Goal: Task Accomplishment & Management: Use online tool/utility

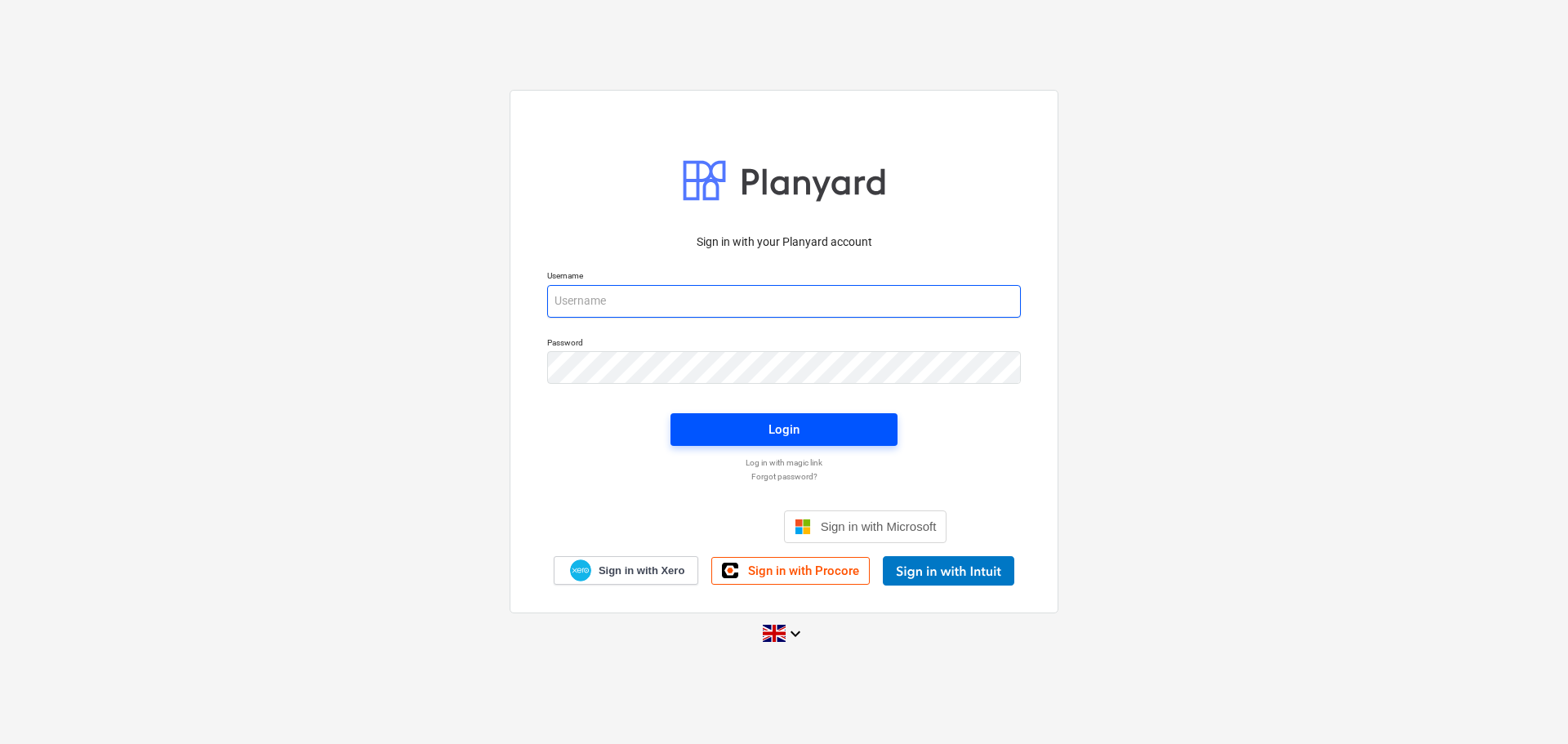
type input "[PERSON_NAME][EMAIL_ADDRESS][PERSON_NAME][DOMAIN_NAME]"
click at [795, 429] on div "Login" at bounding box center [784, 430] width 31 height 21
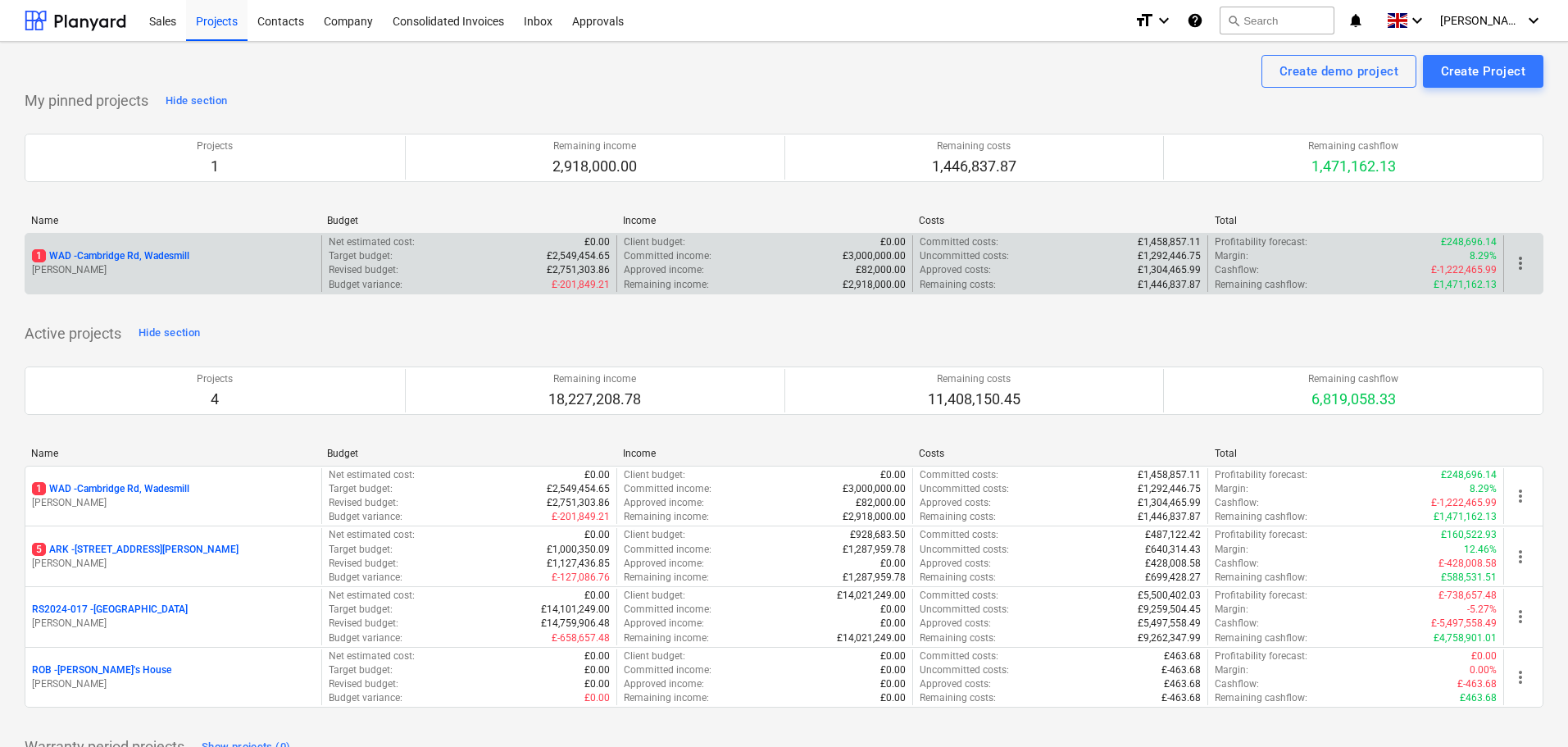
click at [125, 256] on p "1 WAD - Cambridge Rd, Wadesmill" at bounding box center [110, 256] width 157 height 14
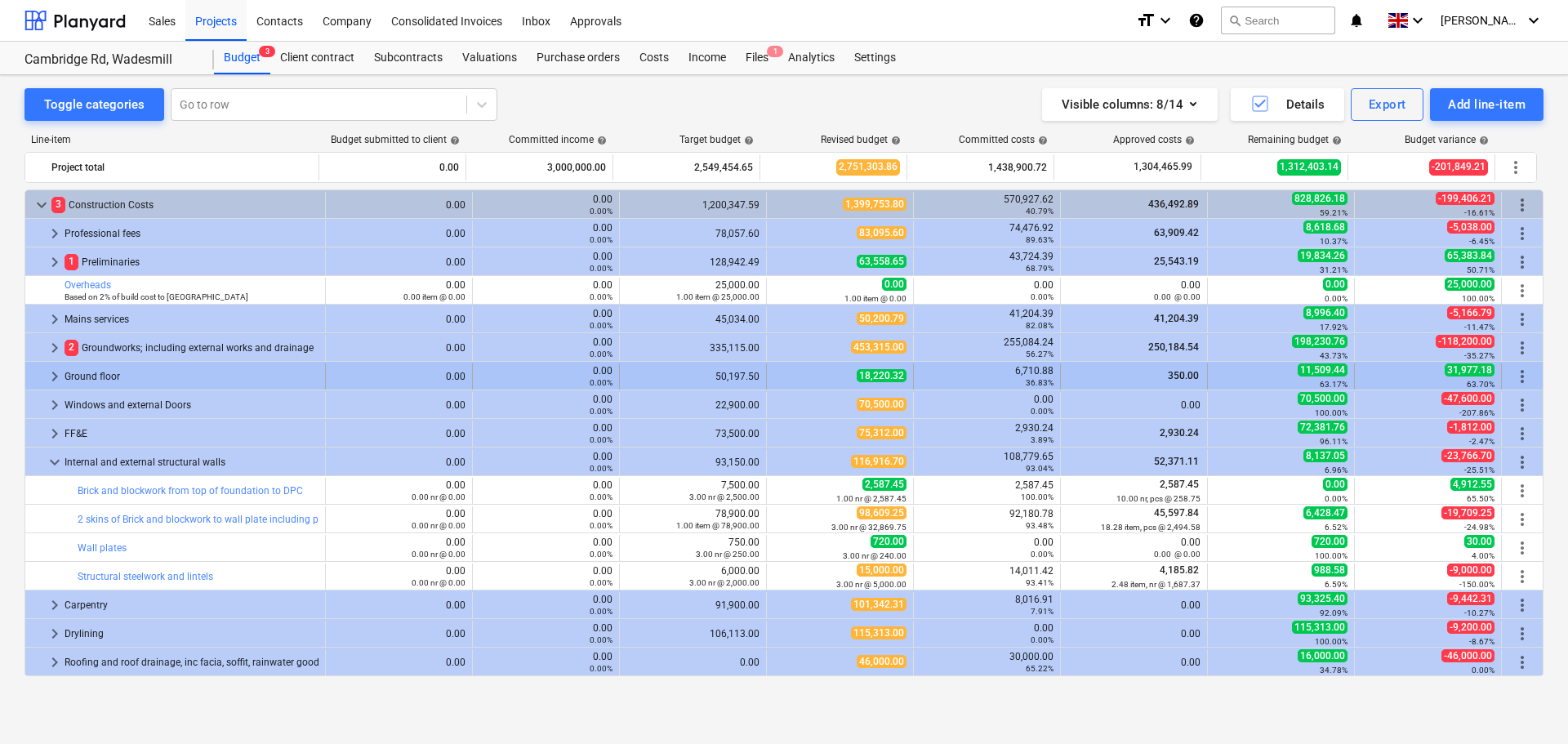
click at [55, 377] on span "keyboard_arrow_right" at bounding box center [55, 377] width 20 height 20
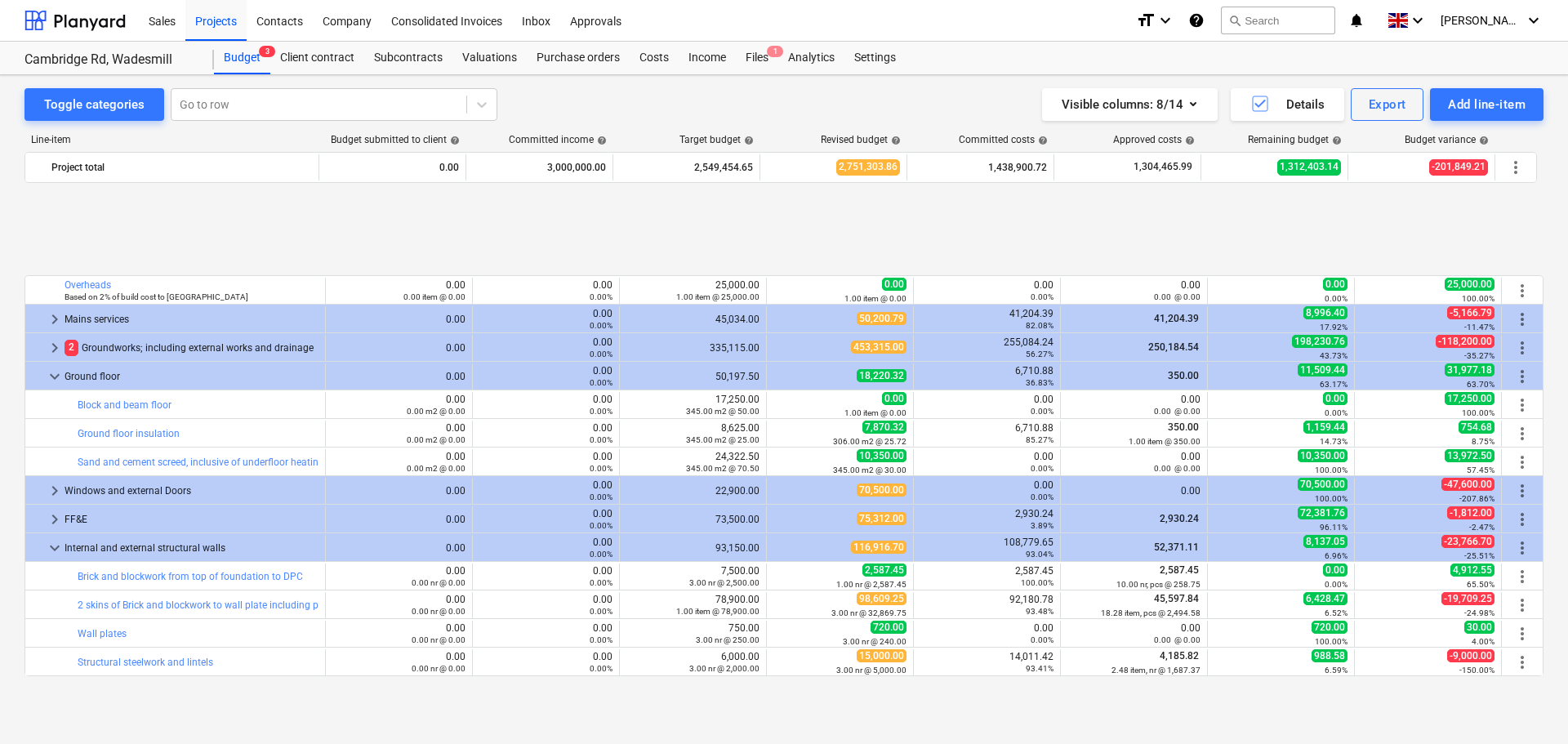
scroll to position [245, 0]
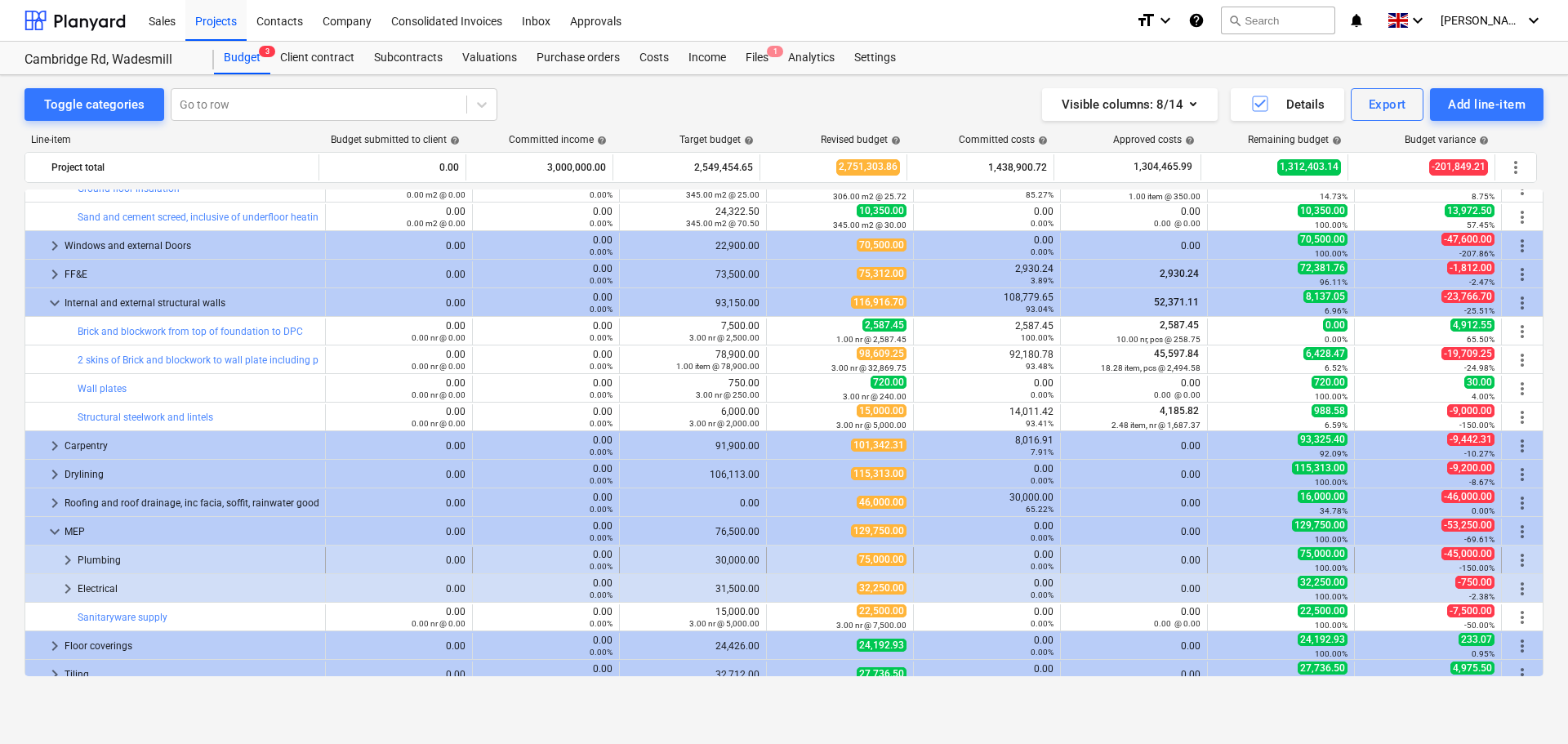
click at [67, 552] on span "keyboard_arrow_right" at bounding box center [68, 560] width 20 height 20
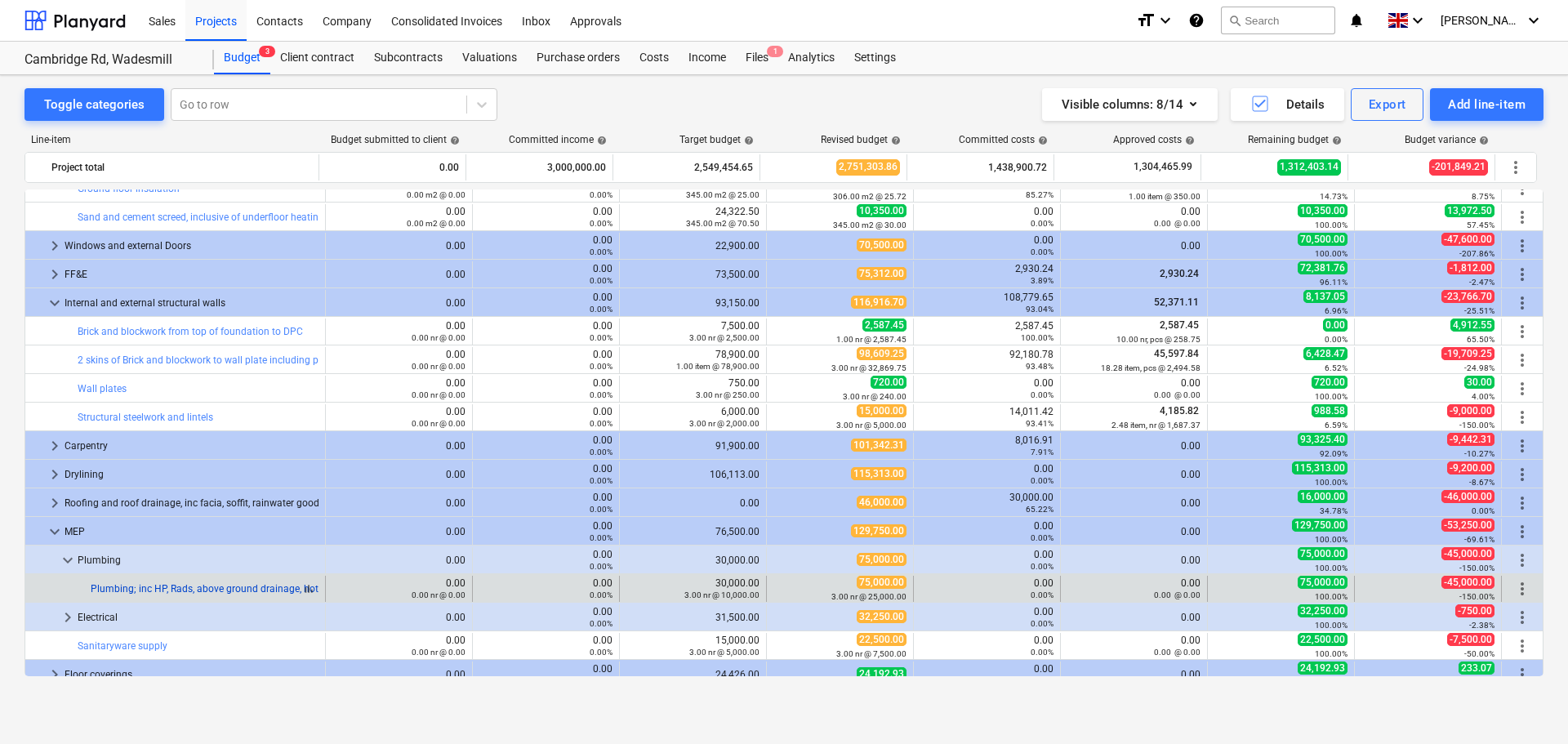
click at [246, 591] on link "Plumbing; inc HP, Rads, above ground drainage, hot and colds, sanitaryware etc" at bounding box center [266, 589] width 350 height 11
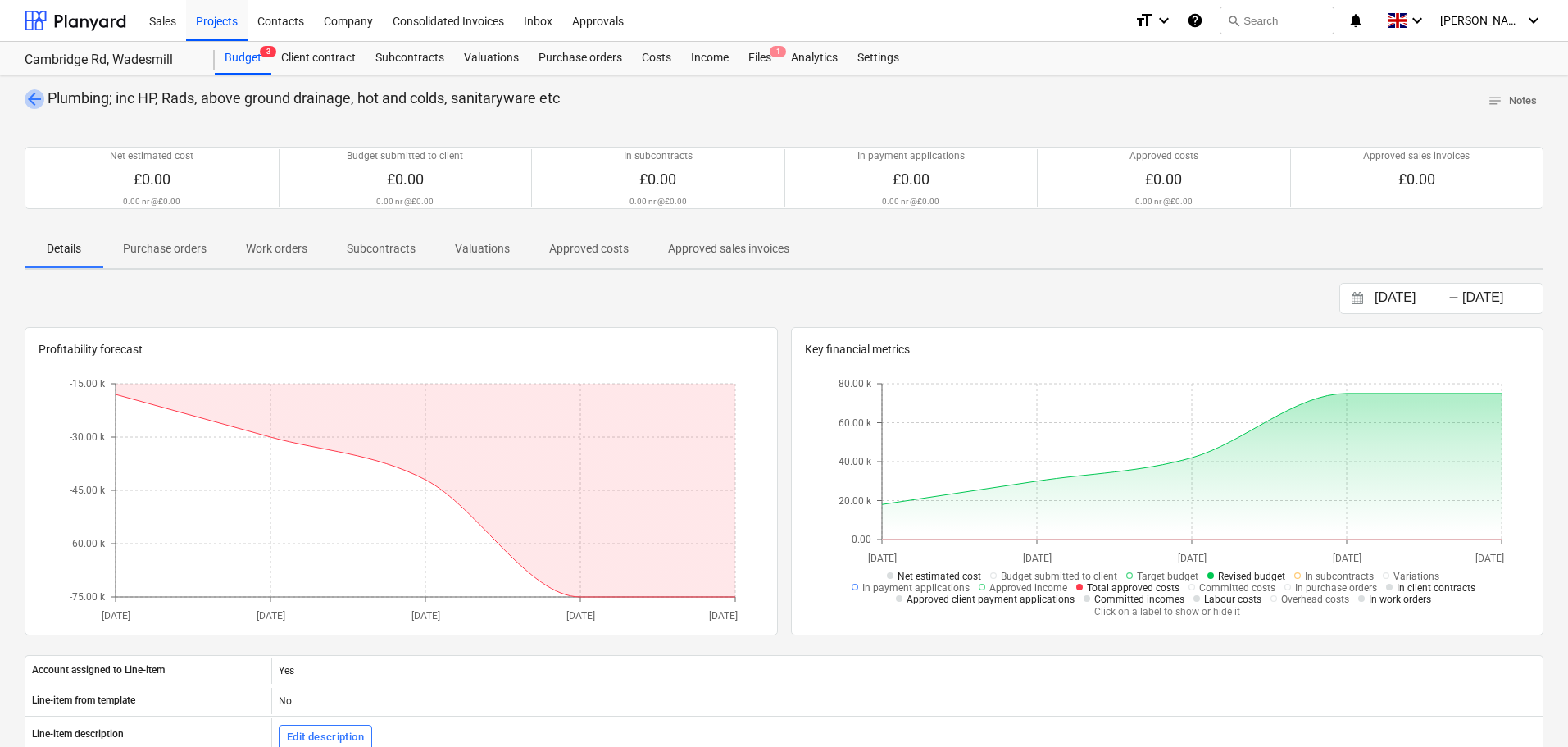
click at [35, 100] on span "arrow_back" at bounding box center [35, 100] width 20 height 20
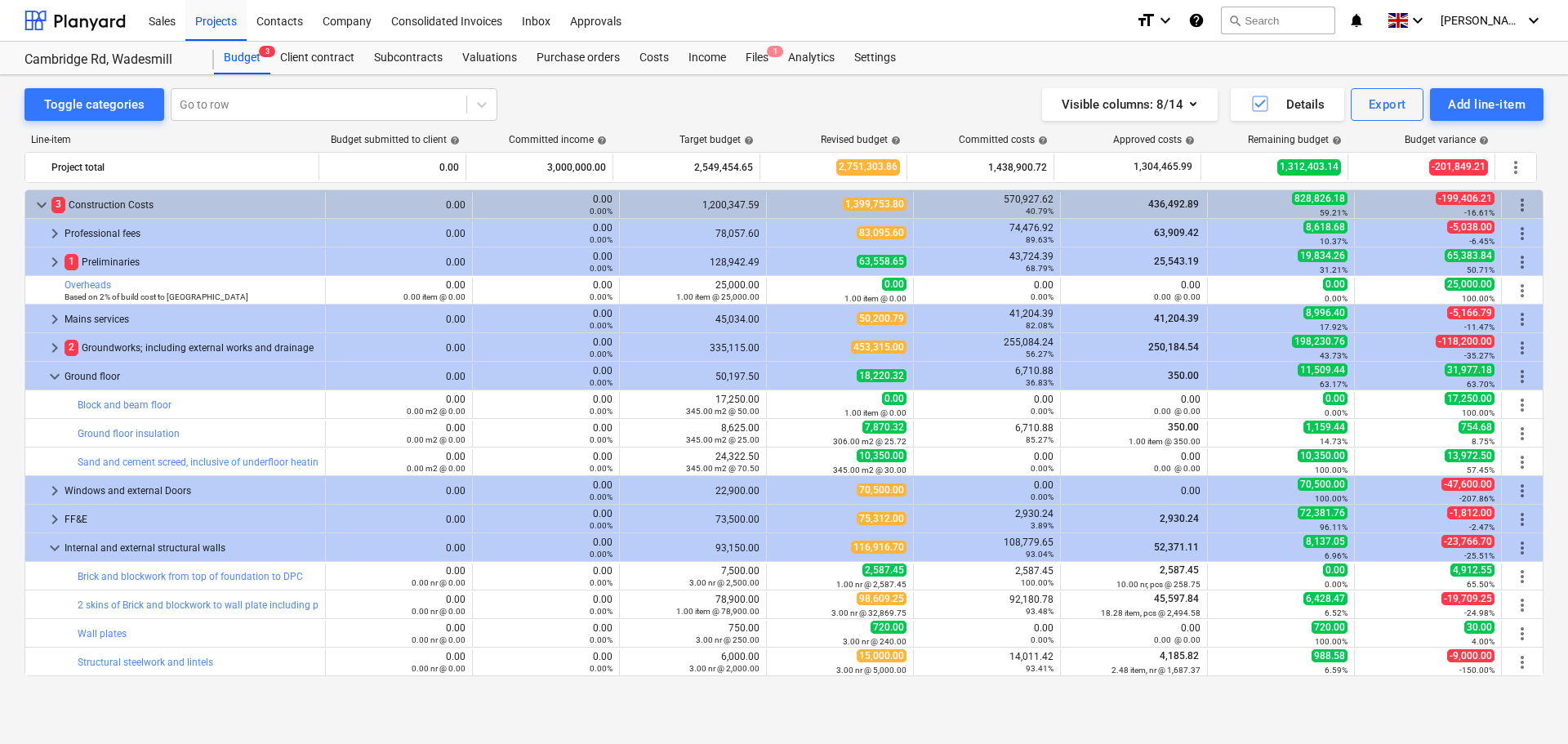
scroll to position [245, 0]
